Goal: Entertainment & Leisure: Consume media (video, audio)

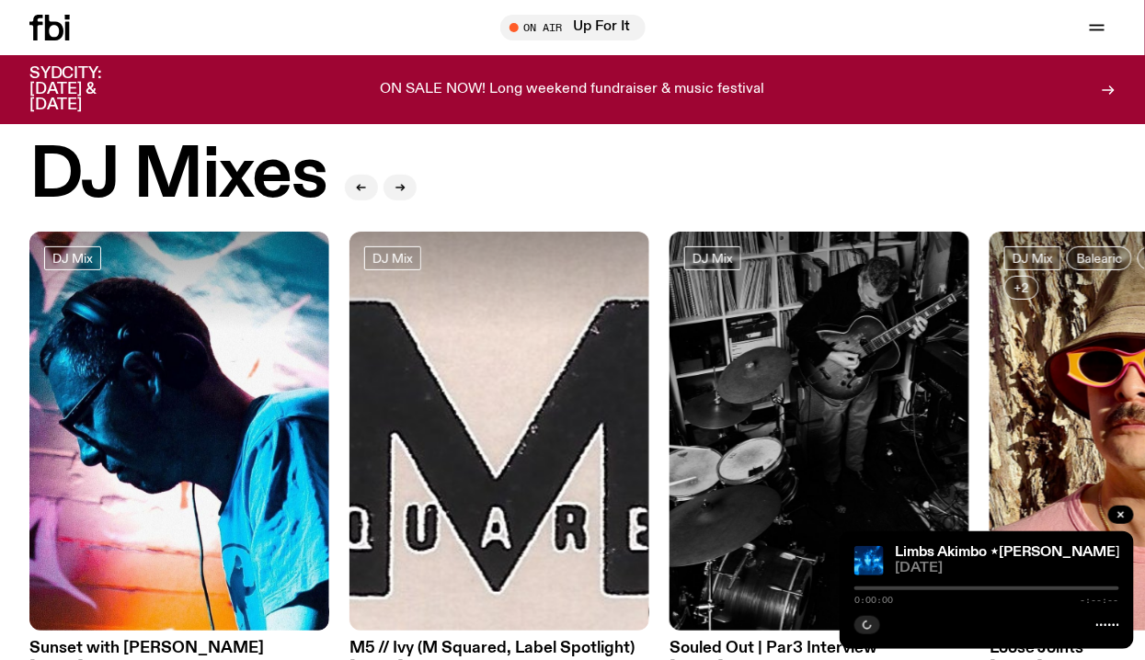
scroll to position [51, 0]
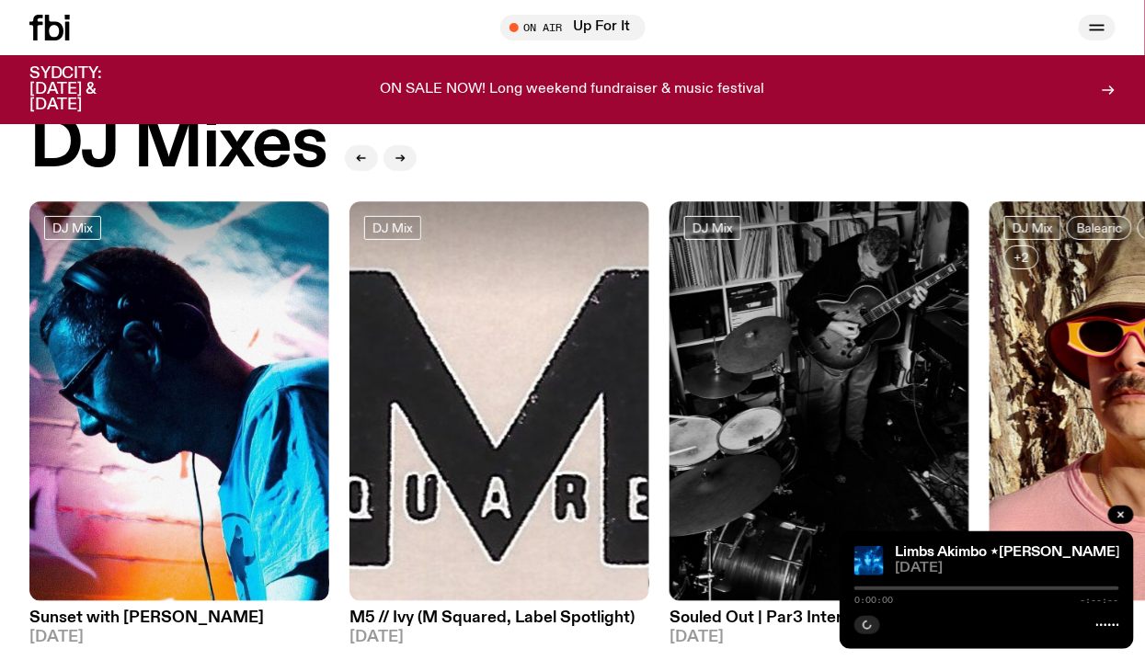
click at [1105, 21] on icon "button" at bounding box center [1097, 28] width 22 height 22
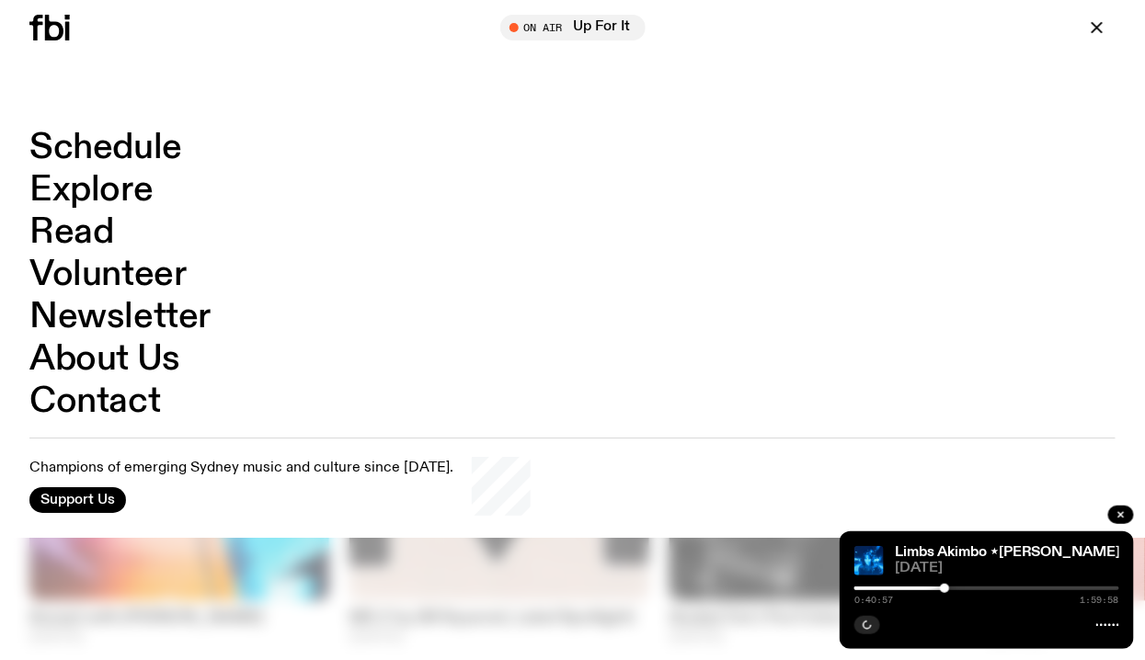
click at [160, 151] on link "Schedule" at bounding box center [105, 148] width 153 height 35
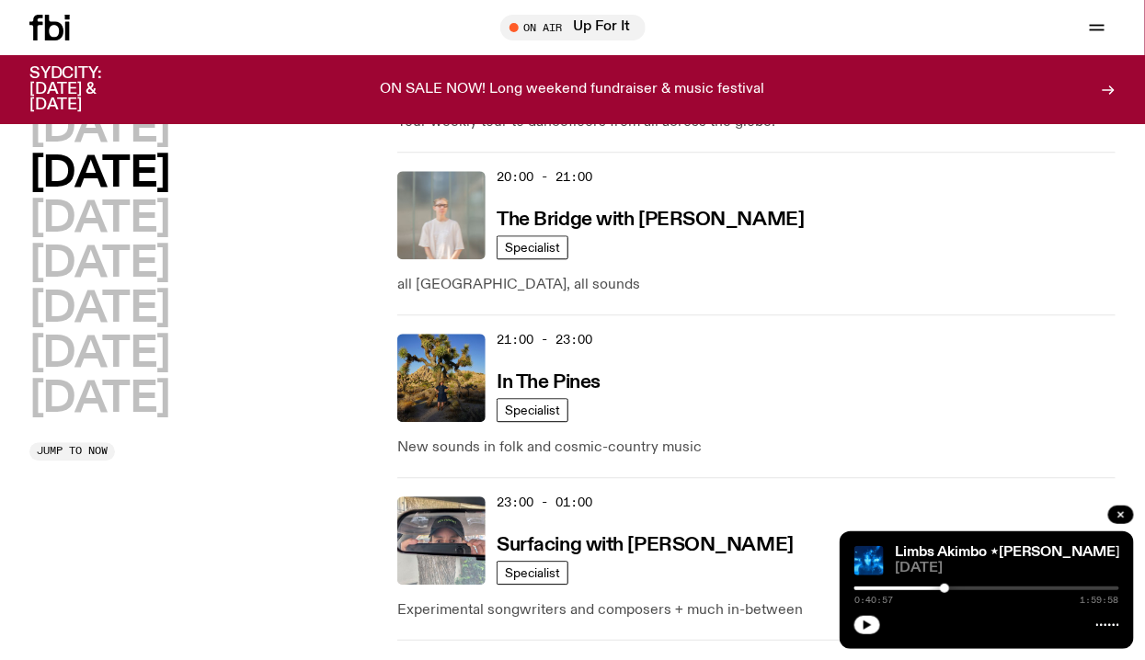
scroll to position [1193, 0]
click at [455, 339] on img at bounding box center [441, 377] width 88 height 88
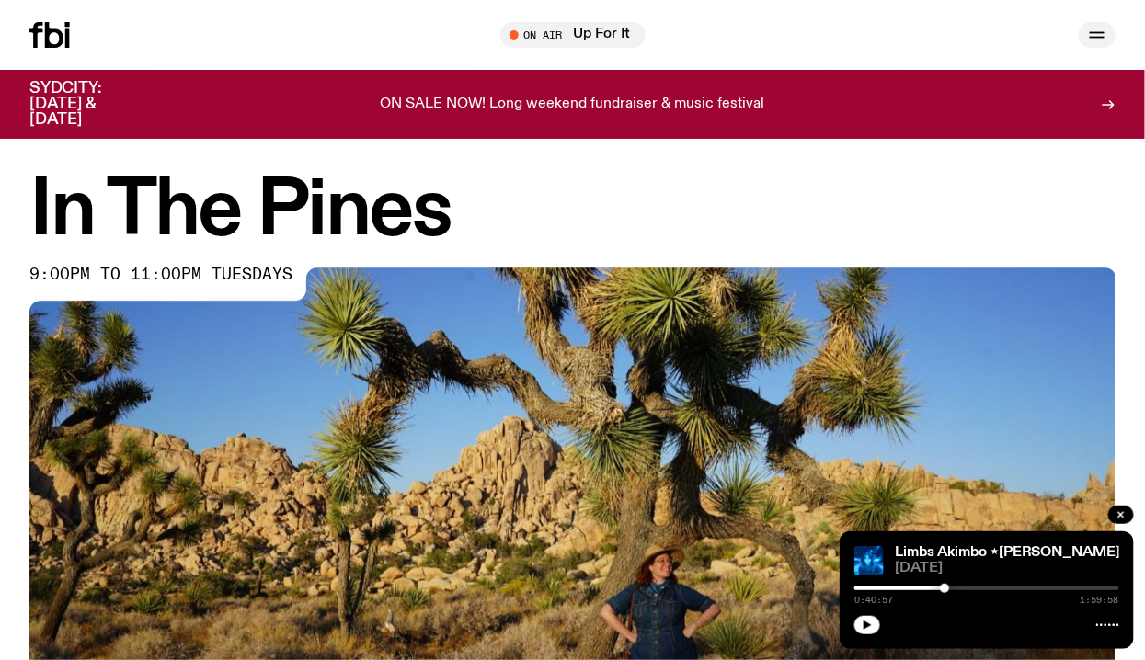
click at [1095, 41] on icon "button" at bounding box center [1097, 35] width 22 height 22
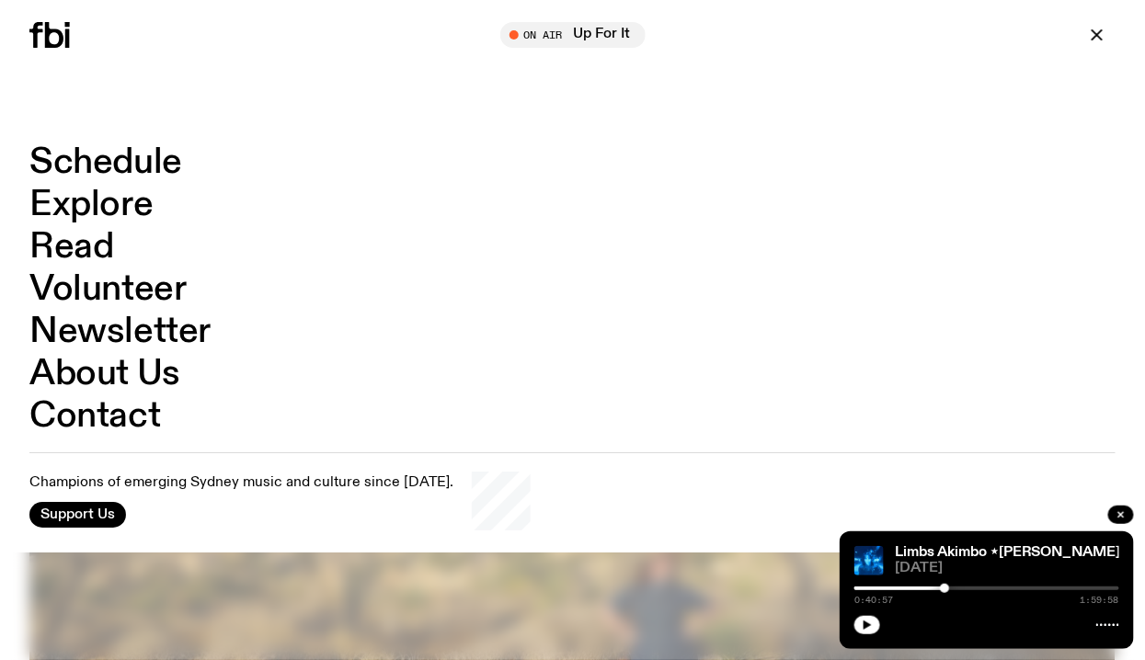
click at [176, 158] on link "Schedule" at bounding box center [105, 162] width 153 height 35
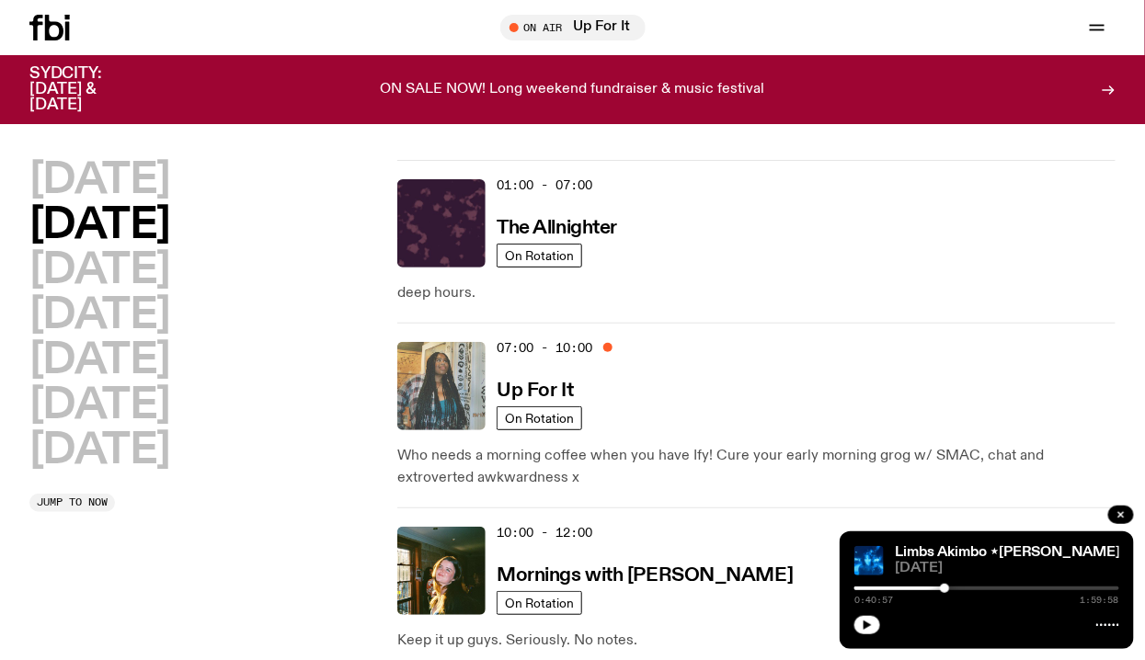
scroll to position [183, 0]
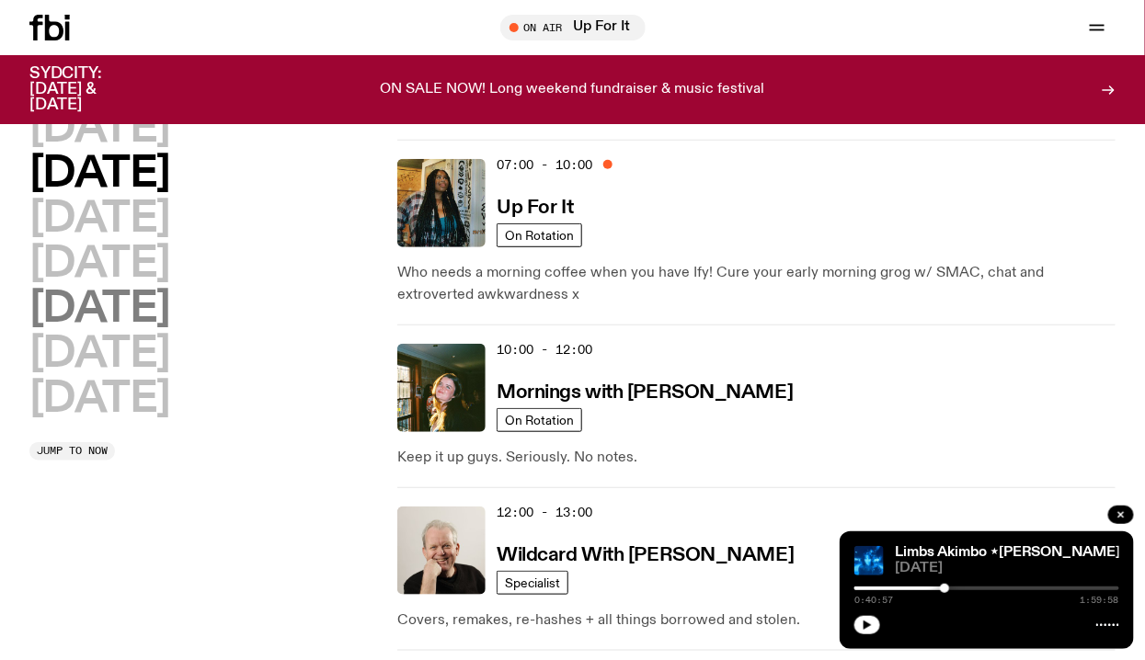
click at [109, 309] on h2 "[DATE]" at bounding box center [99, 309] width 141 height 41
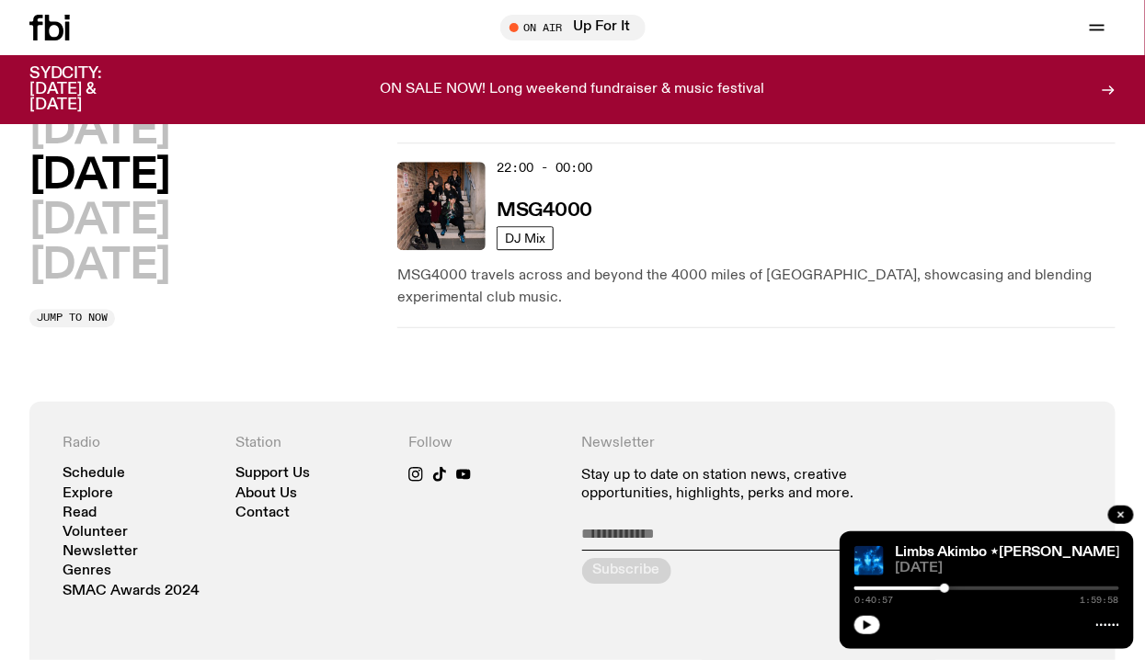
scroll to position [1448, 0]
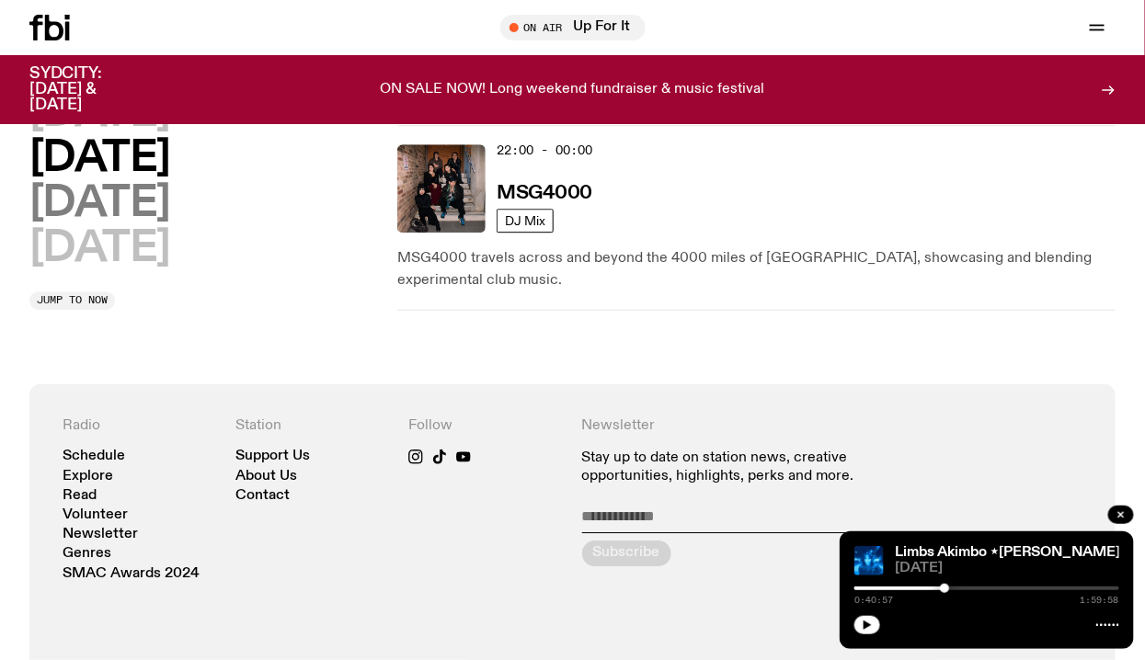
click at [170, 212] on h2 "[DATE]" at bounding box center [99, 203] width 141 height 41
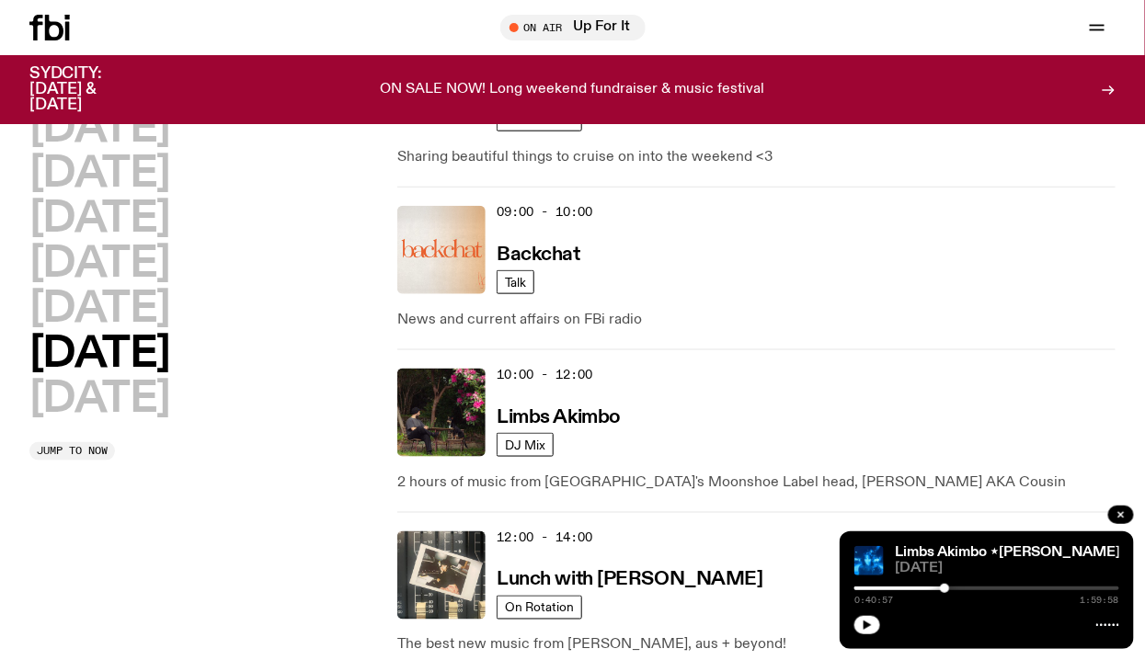
scroll to position [472, 0]
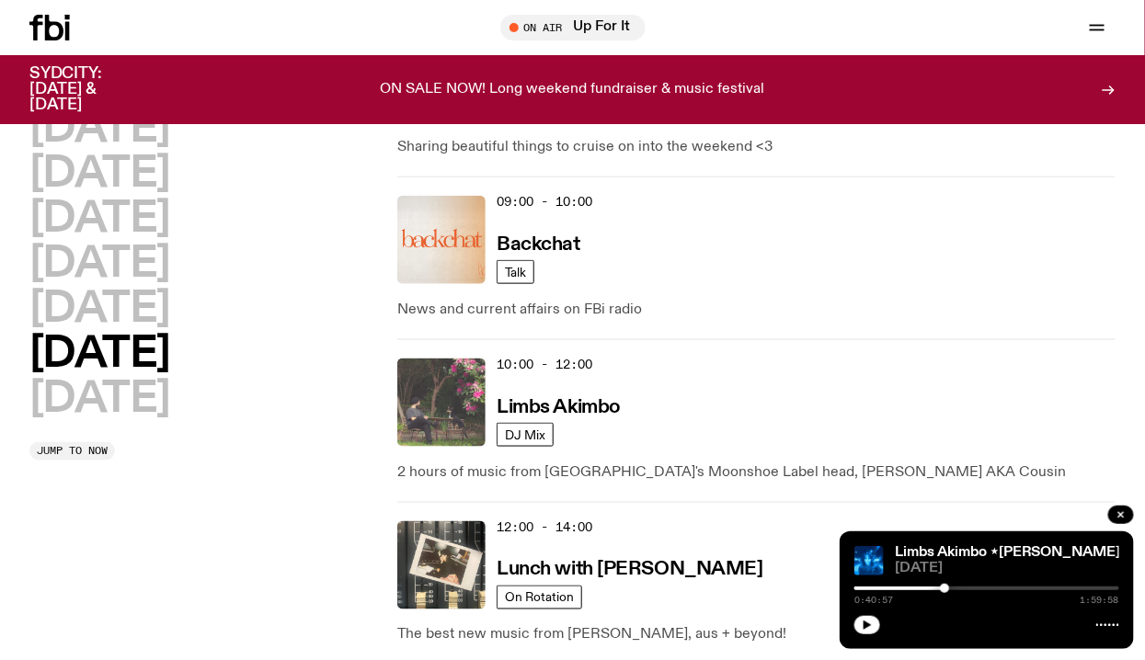
click at [457, 397] on img at bounding box center [441, 403] width 88 height 88
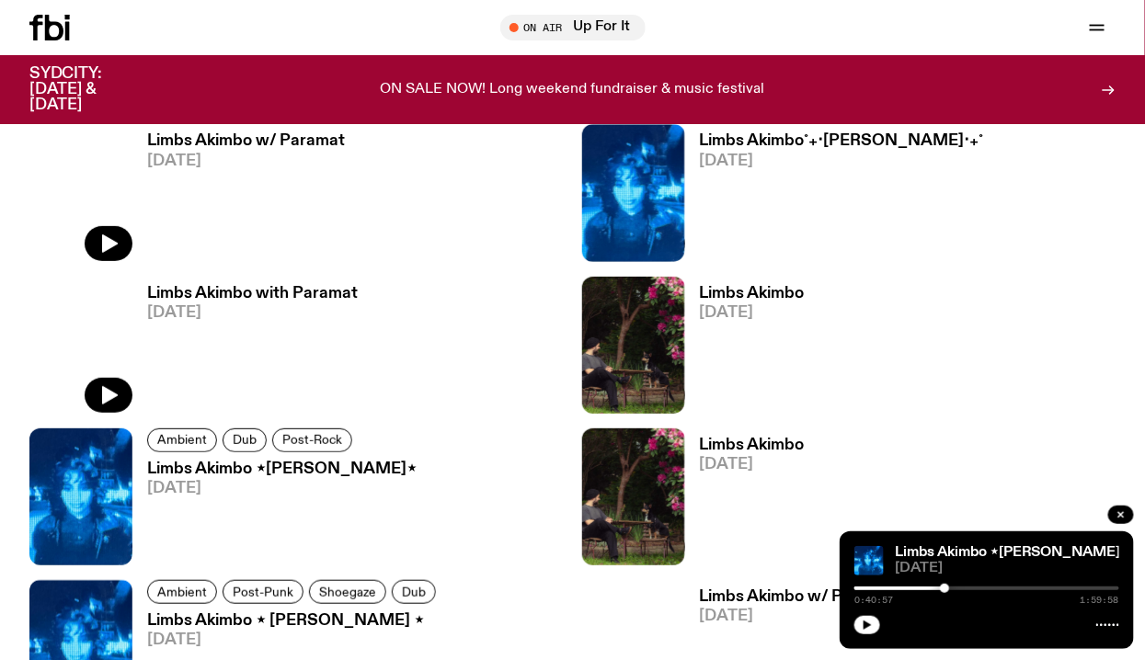
scroll to position [2201, 0]
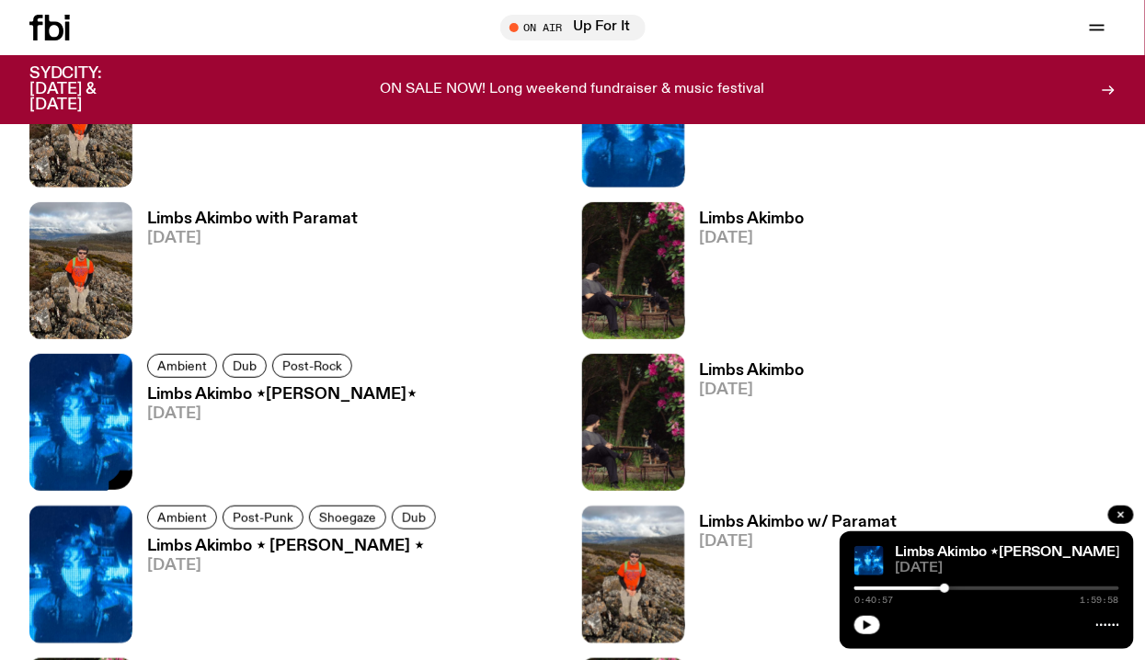
click at [108, 468] on icon "button" at bounding box center [110, 474] width 16 height 18
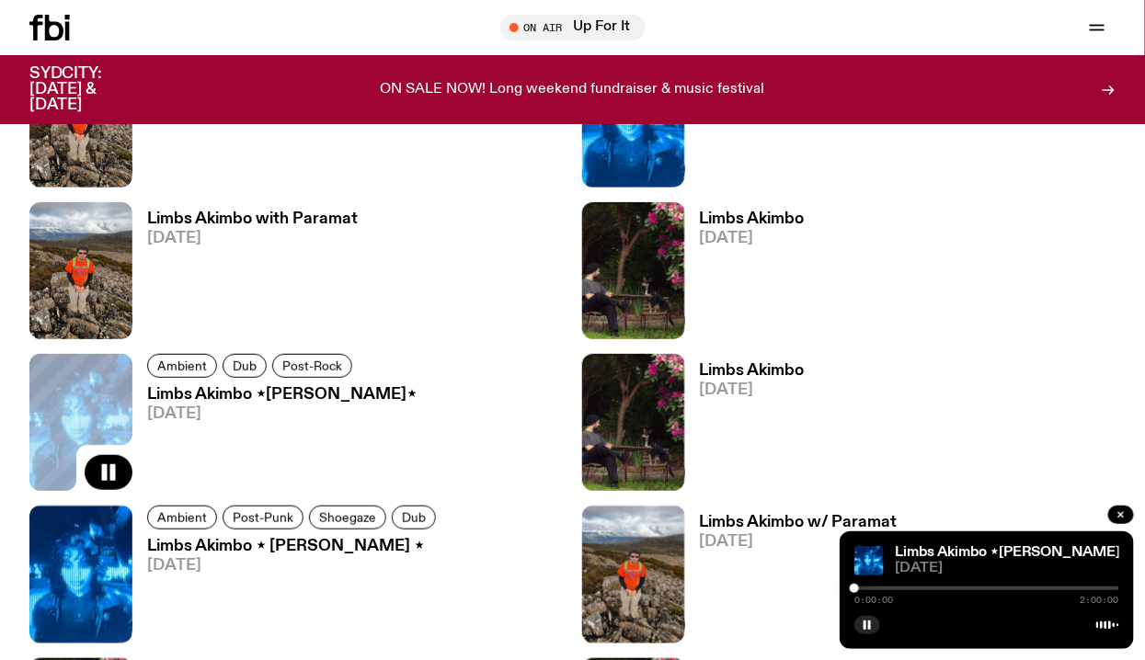
click at [1016, 585] on div "0:00:00 2:00:00" at bounding box center [987, 594] width 265 height 22
drag, startPoint x: 858, startPoint y: 585, endPoint x: 1018, endPoint y: 591, distance: 160.1
click at [1018, 591] on div at bounding box center [1017, 588] width 9 height 9
drag, startPoint x: 1019, startPoint y: 582, endPoint x: 1030, endPoint y: 589, distance: 12.8
click at [1030, 589] on div "Limbs Akimbo ⋆[PERSON_NAME]⋆ [DATE] 1:14:42 2:00:00" at bounding box center [987, 591] width 294 height 118
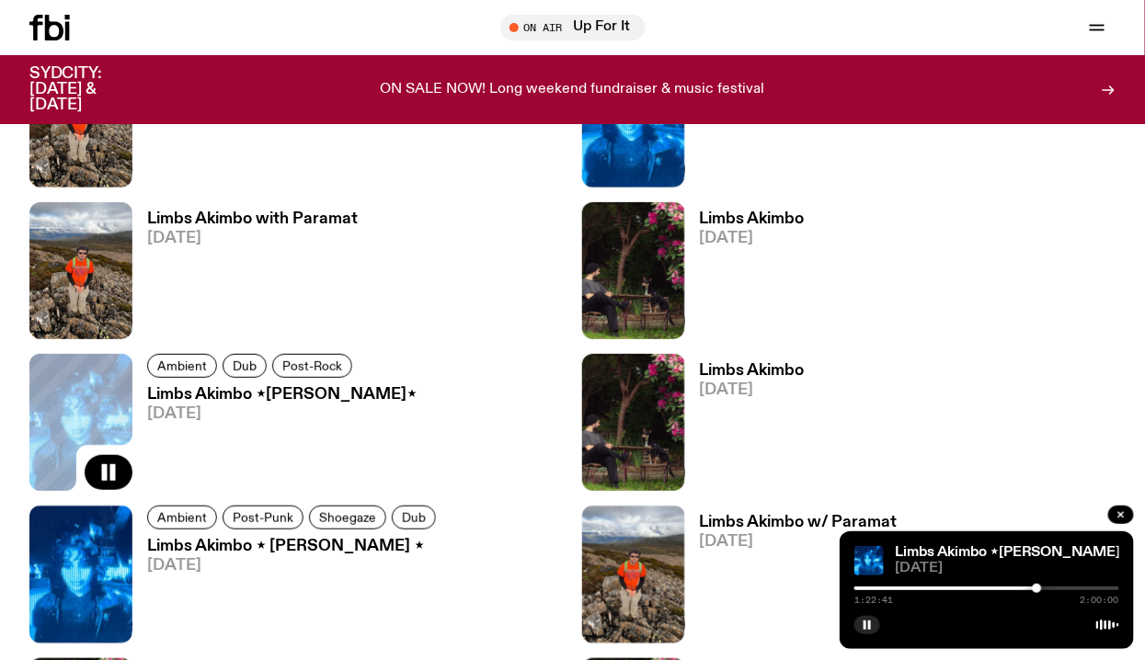
drag, startPoint x: 1024, startPoint y: 587, endPoint x: 1036, endPoint y: 588, distance: 12.0
click at [1038, 588] on div at bounding box center [1036, 588] width 9 height 9
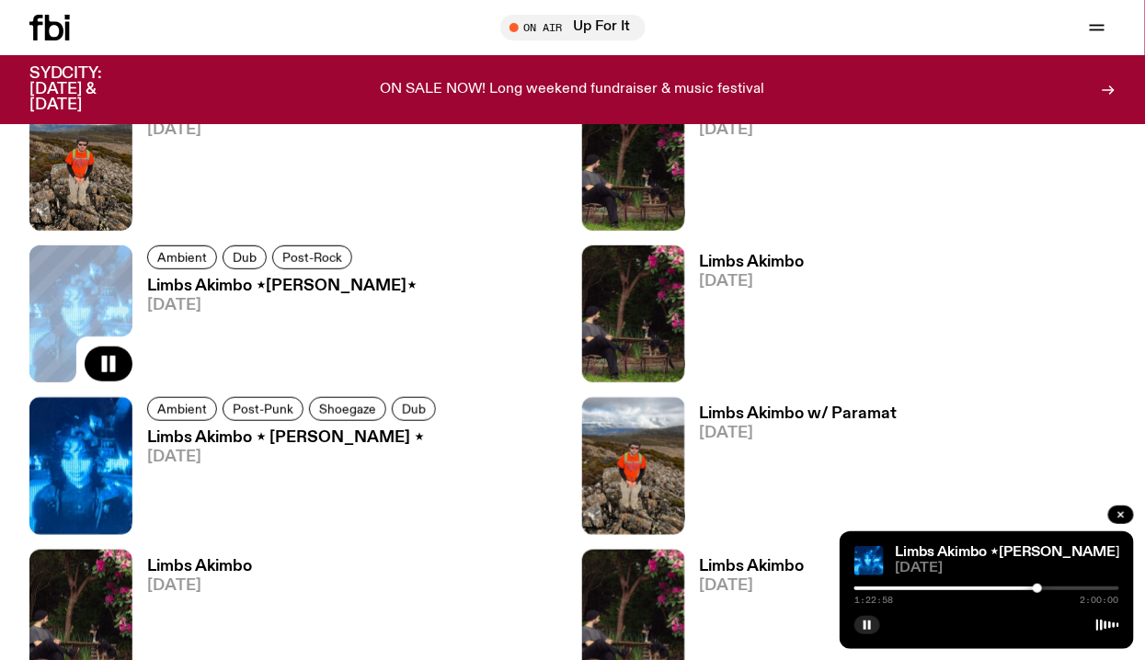
scroll to position [2314, 0]
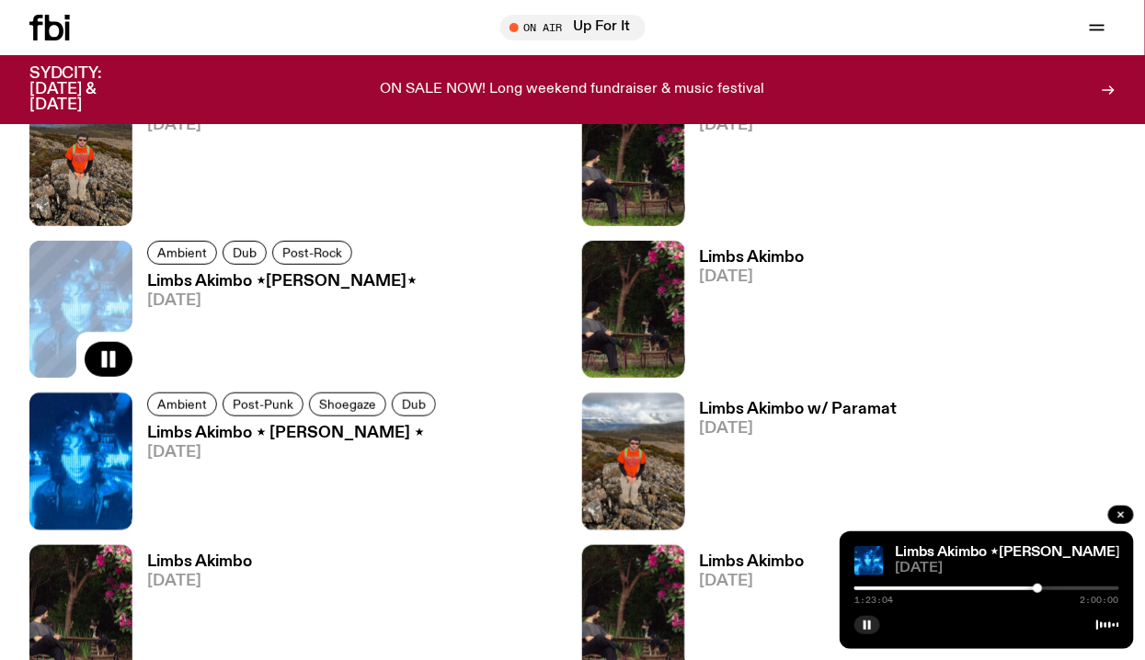
click at [840, 25] on div "On Air Up For It Tune in live Support Us" at bounding box center [885, 28] width 464 height 26
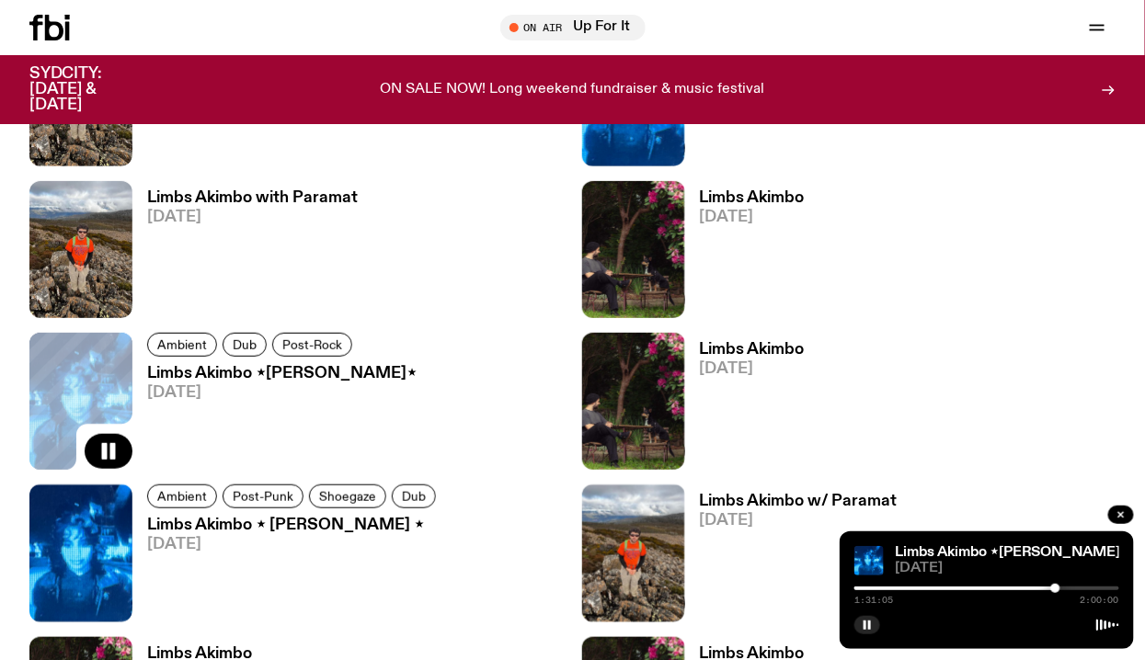
scroll to position [2232, 0]
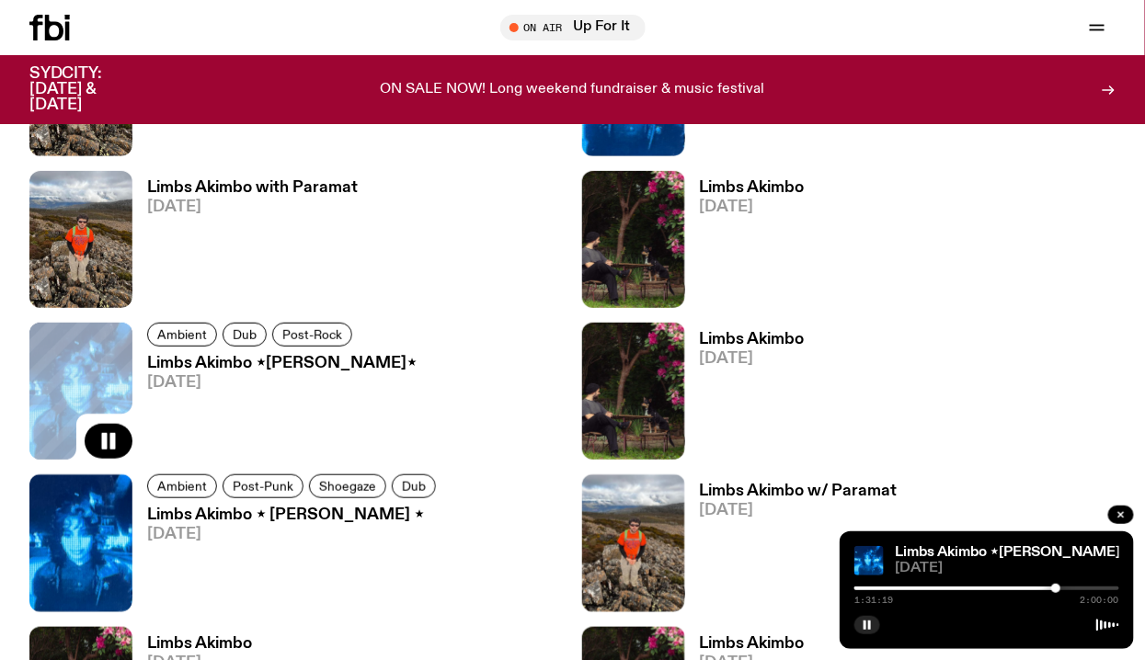
click at [827, 34] on div "On Air Up For It Tune in live Support Us" at bounding box center [885, 28] width 464 height 26
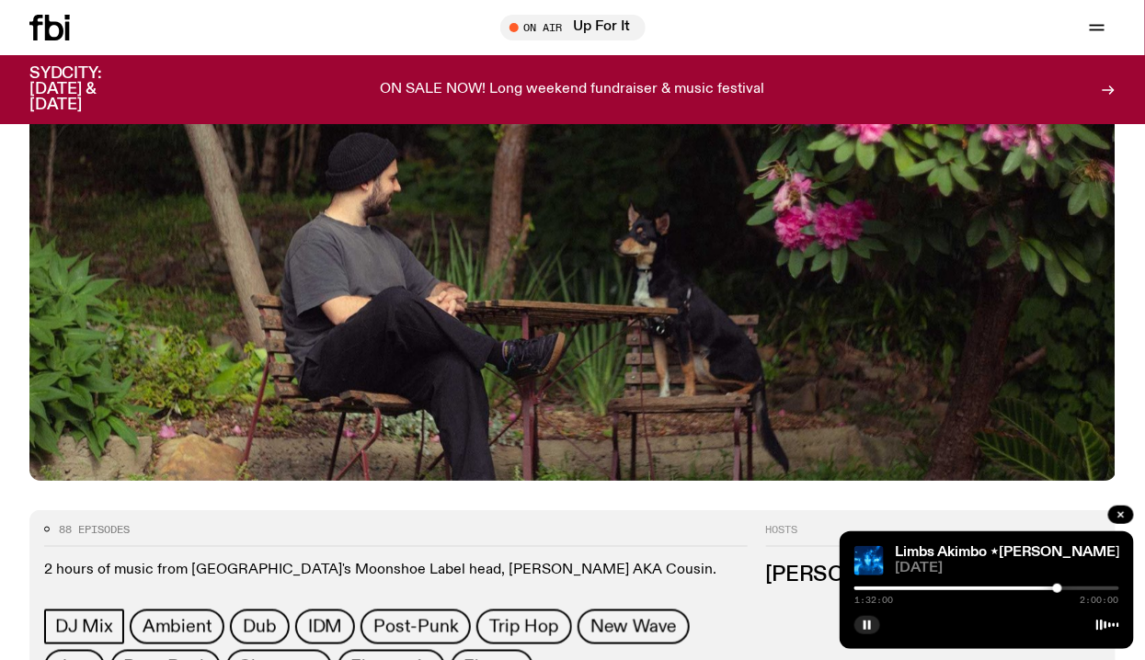
scroll to position [311, 0]
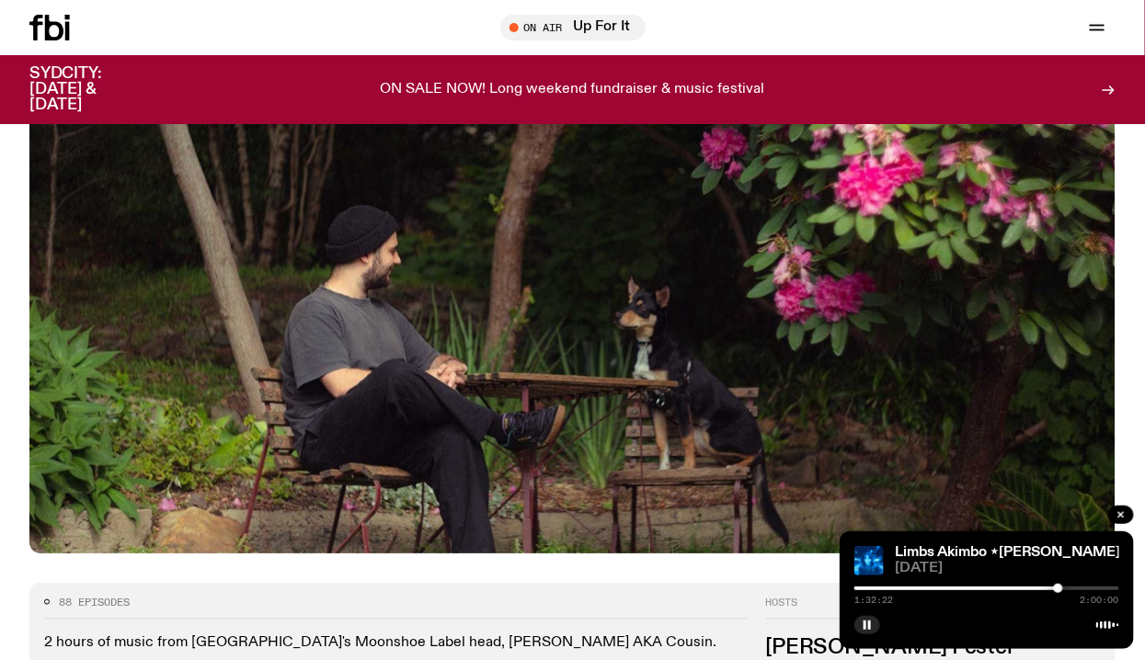
click at [557, 434] on img at bounding box center [572, 247] width 1086 height 611
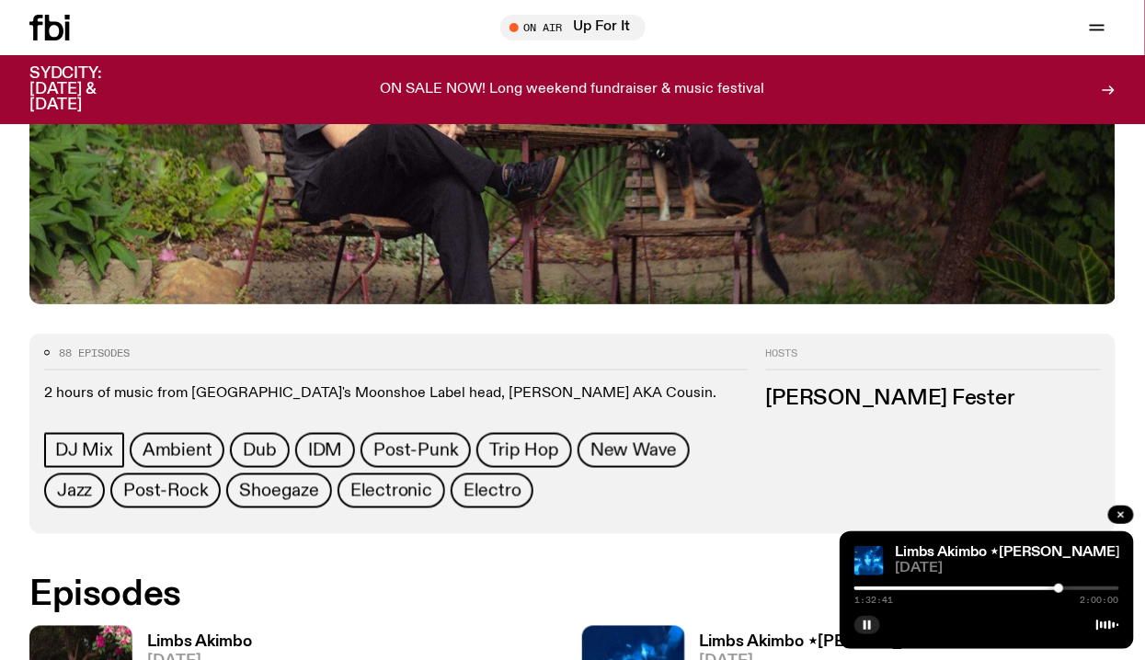
scroll to position [579, 0]
